Goal: Find specific page/section: Find specific page/section

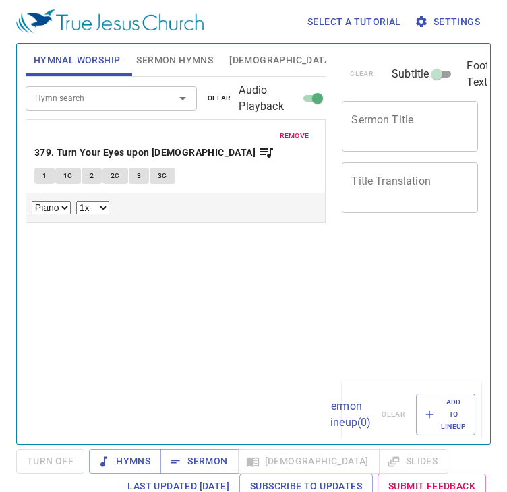
select select "1"
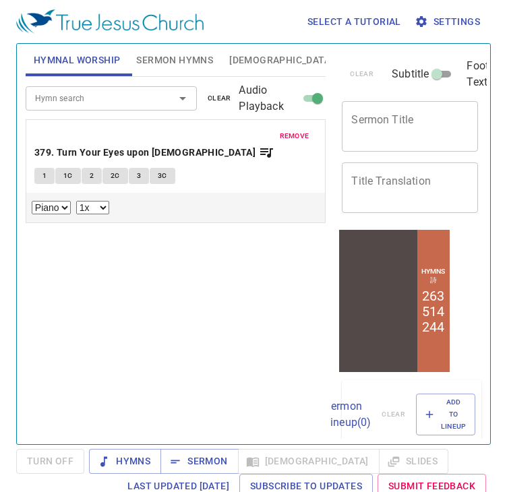
click at [299, 133] on span "remove" at bounding box center [295, 136] width 30 height 12
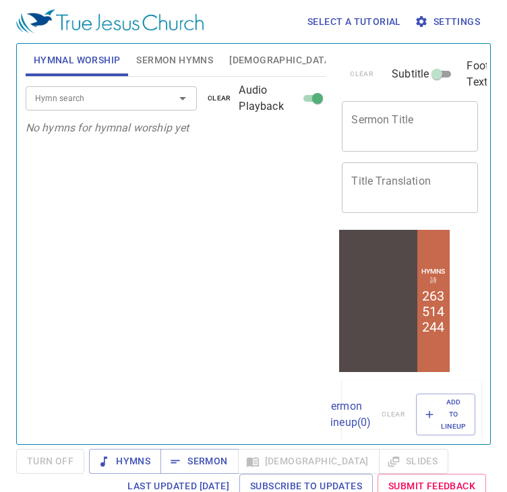
click at [176, 54] on span "Sermon Hymns" at bounding box center [174, 60] width 77 height 17
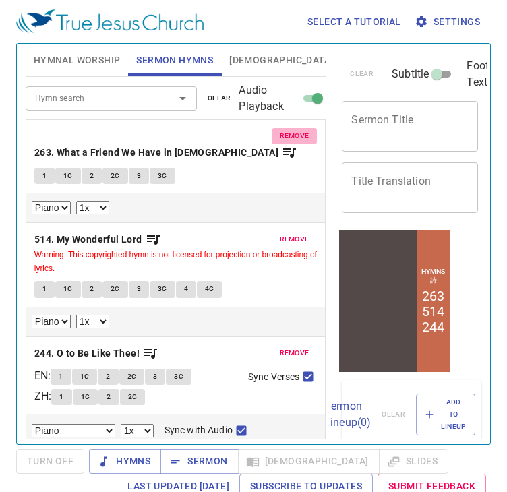
click at [305, 128] on button "remove" at bounding box center [295, 136] width 46 height 16
click at [305, 231] on button "remove" at bounding box center [295, 239] width 46 height 16
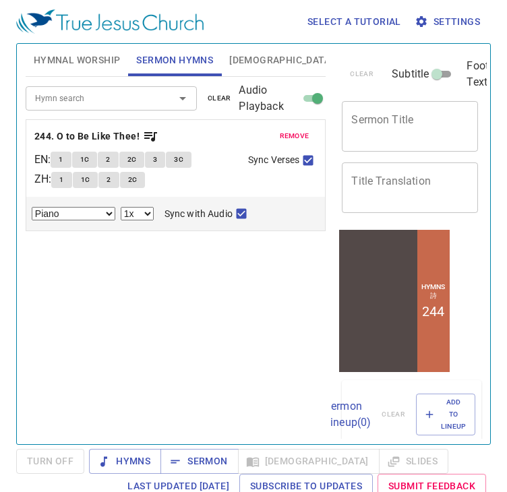
click at [305, 128] on button "remove" at bounding box center [295, 136] width 46 height 16
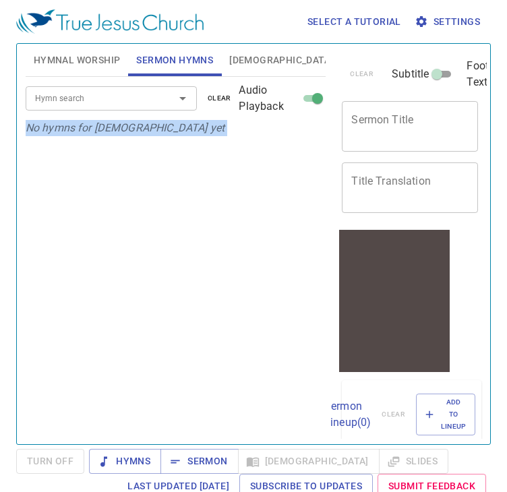
click at [305, 128] on p "No hymns for [DEMOGRAPHIC_DATA] yet" at bounding box center [176, 128] width 301 height 16
click at [273, 282] on div "Hymn search Hymn search clear Audio Playback No hymns for [DEMOGRAPHIC_DATA] yet" at bounding box center [176, 255] width 301 height 356
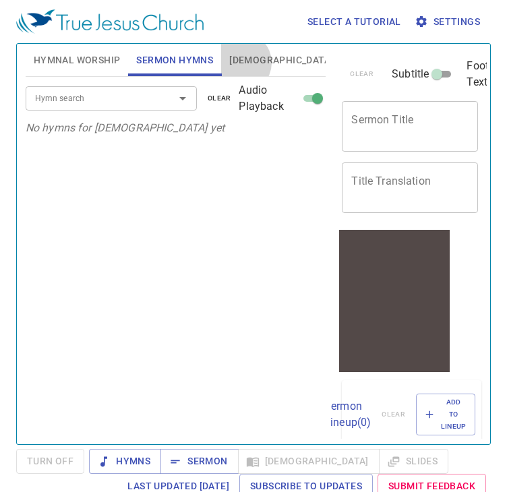
click at [241, 62] on span "[DEMOGRAPHIC_DATA]" at bounding box center [281, 60] width 104 height 17
